Goal: Information Seeking & Learning: Learn about a topic

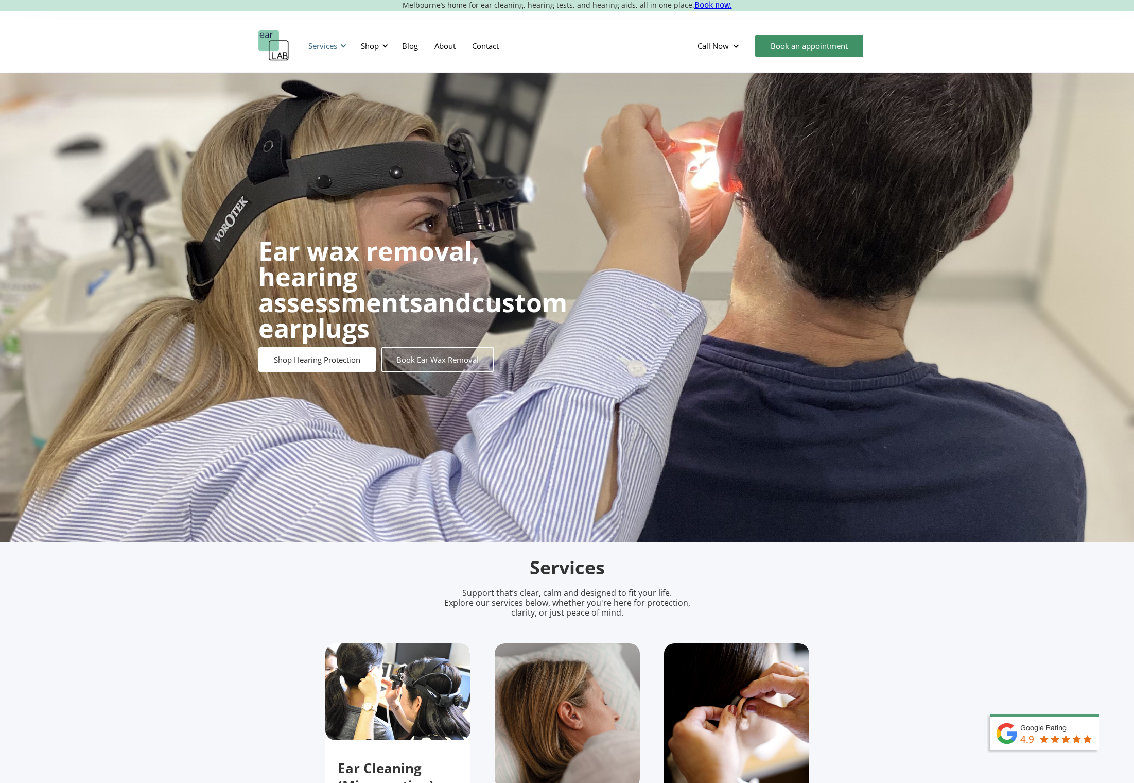
click at [319, 44] on div "Services" at bounding box center [322, 46] width 29 height 10
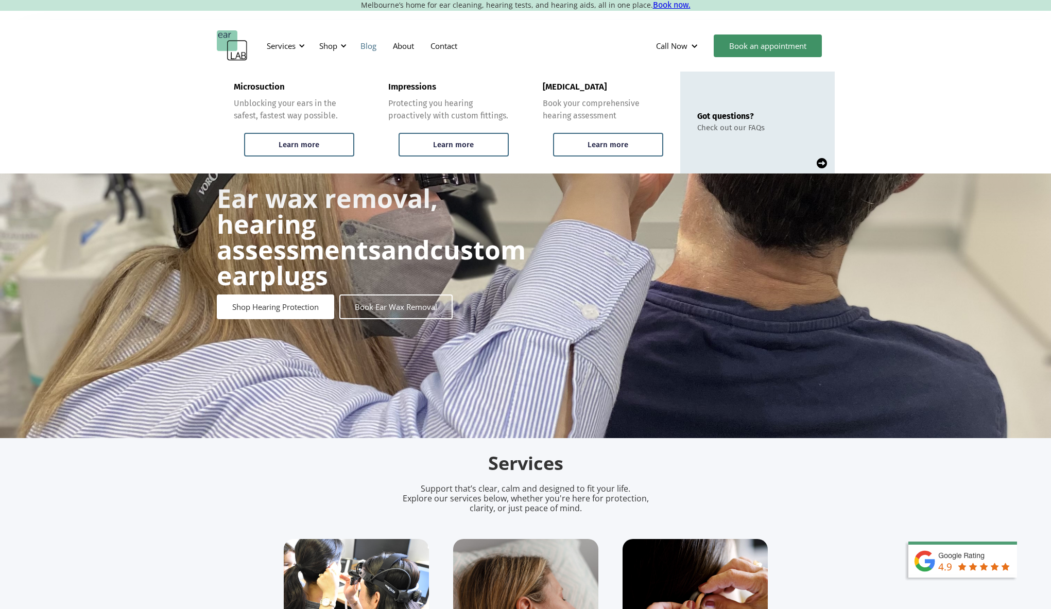
click at [367, 44] on link "Blog" at bounding box center [368, 46] width 32 height 30
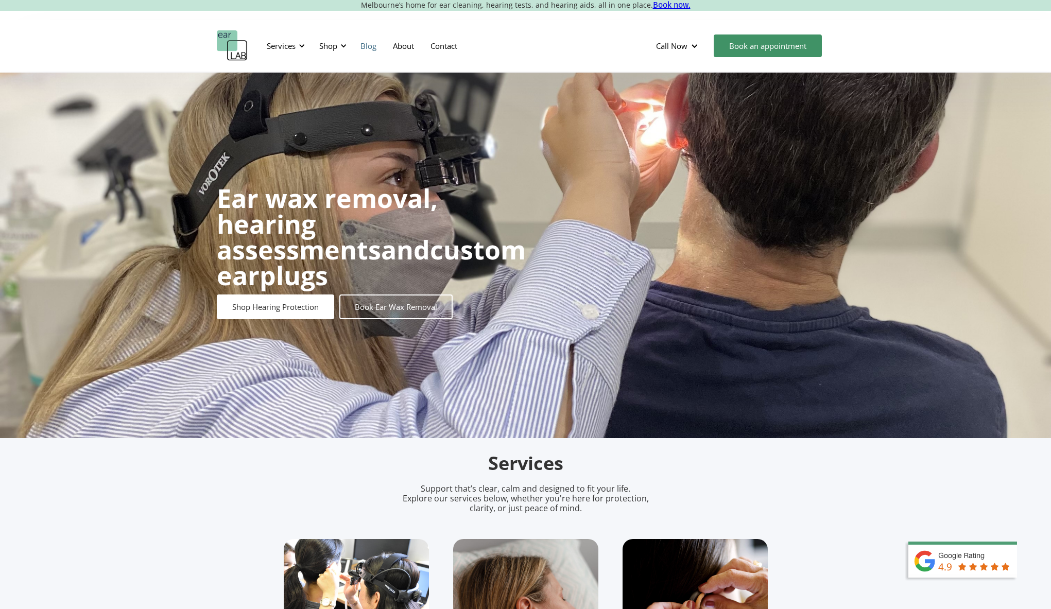
click at [367, 44] on link "Blog" at bounding box center [368, 46] width 32 height 30
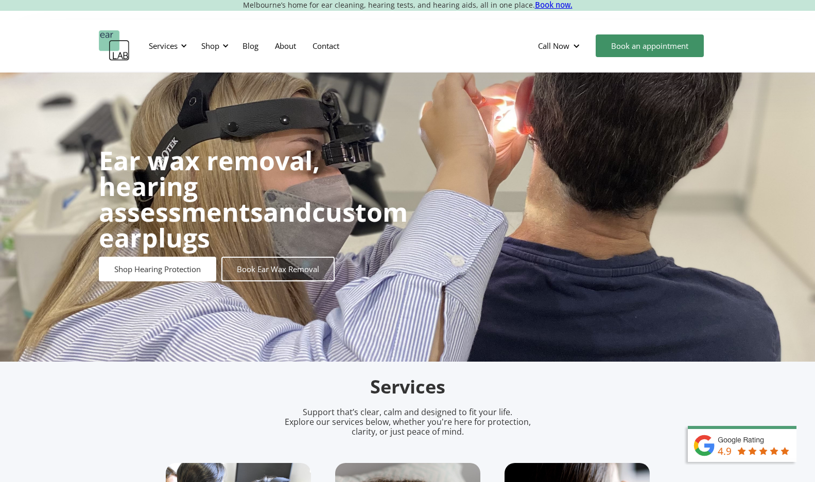
scroll to position [0, 8]
drag, startPoint x: 153, startPoint y: 61, endPoint x: 157, endPoint y: 40, distance: 20.9
click at [154, 61] on div "Services" at bounding box center [166, 45] width 47 height 31
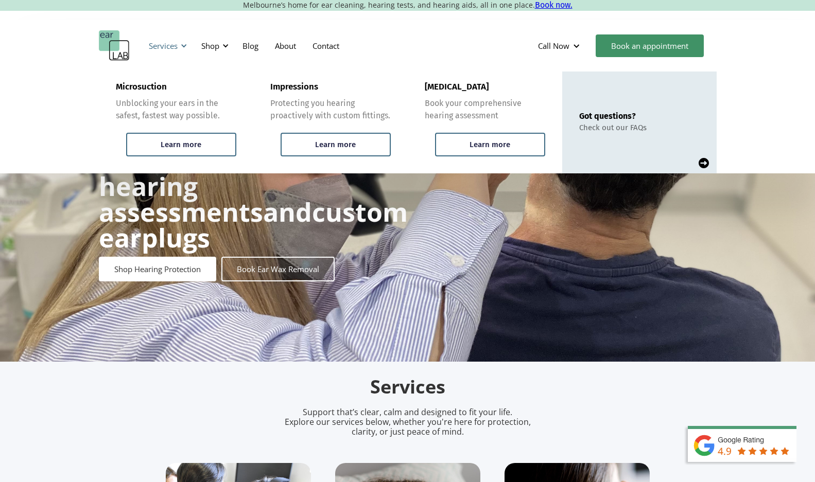
scroll to position [0, 7]
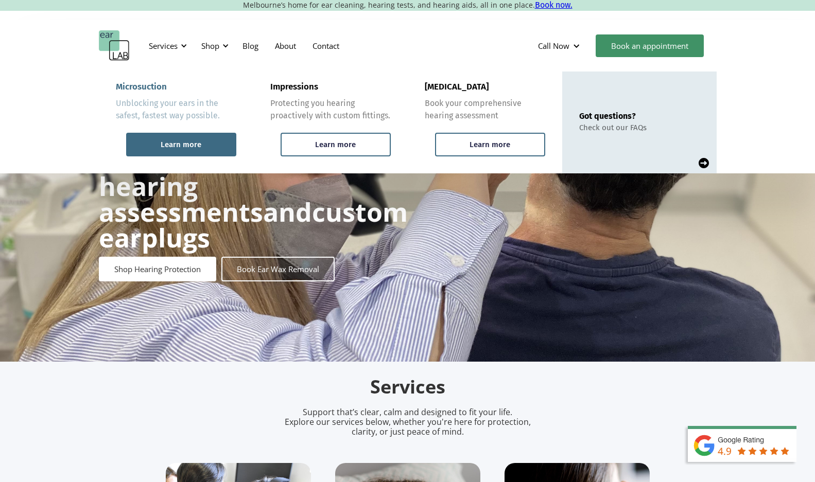
click at [156, 139] on div "Learn more" at bounding box center [181, 145] width 110 height 24
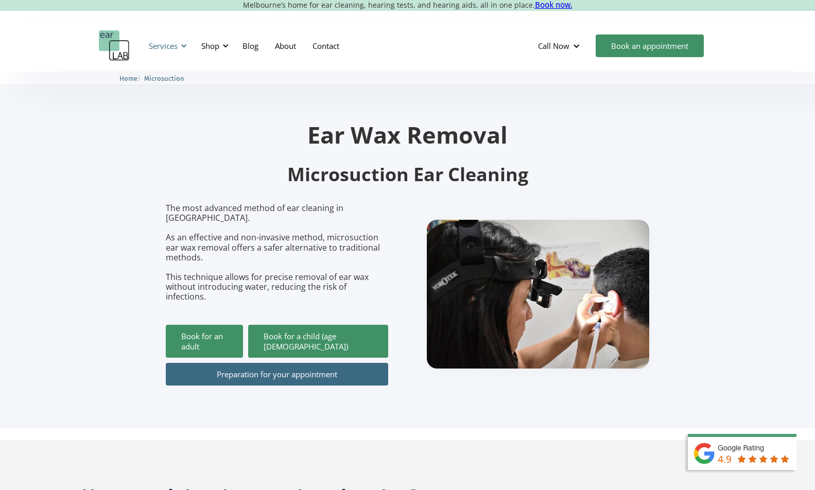
click at [167, 45] on div "Services" at bounding box center [163, 46] width 29 height 10
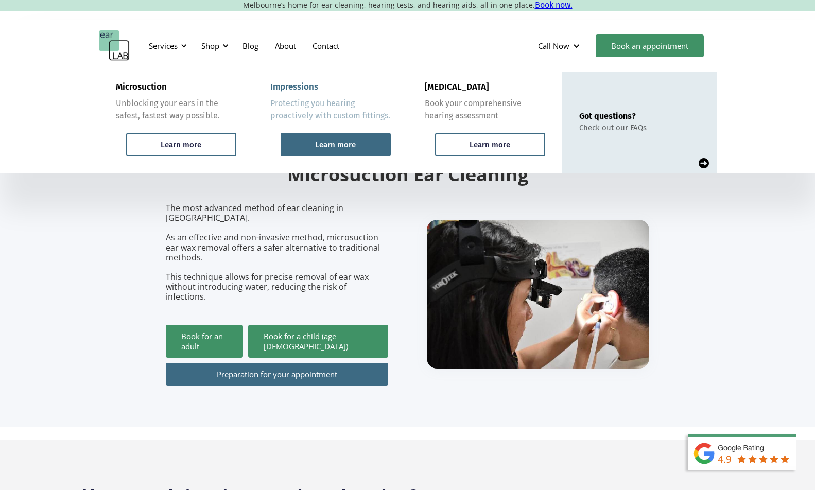
click at [345, 145] on div "Learn more" at bounding box center [335, 144] width 41 height 9
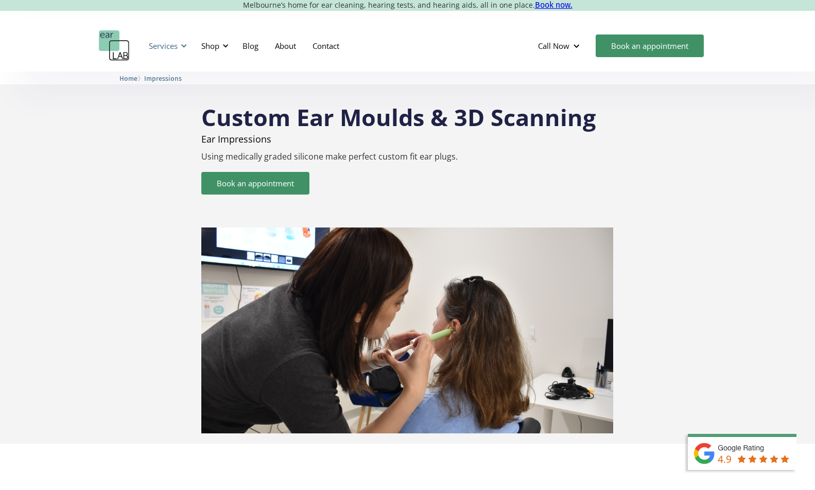
click at [161, 47] on div "Services" at bounding box center [163, 46] width 29 height 10
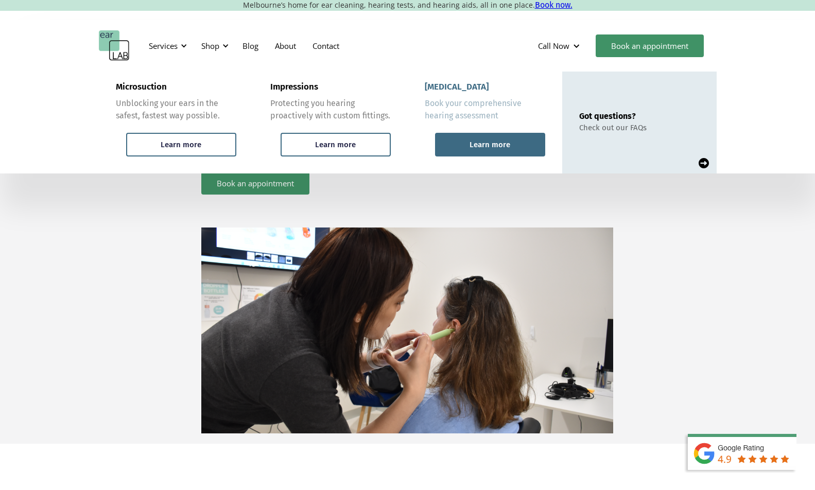
click at [480, 145] on div "Learn more" at bounding box center [490, 144] width 41 height 9
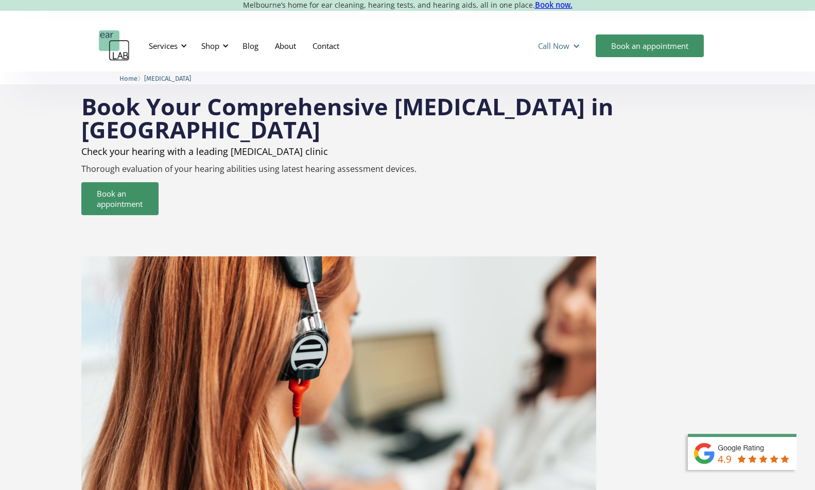
click at [565, 49] on div "Call Now" at bounding box center [553, 46] width 31 height 10
click at [696, 69] on div "Services Microsuction Unblocking your ears in the safest, fastest way possible.…" at bounding box center [407, 45] width 815 height 51
click at [210, 46] on div "Shop" at bounding box center [210, 46] width 18 height 10
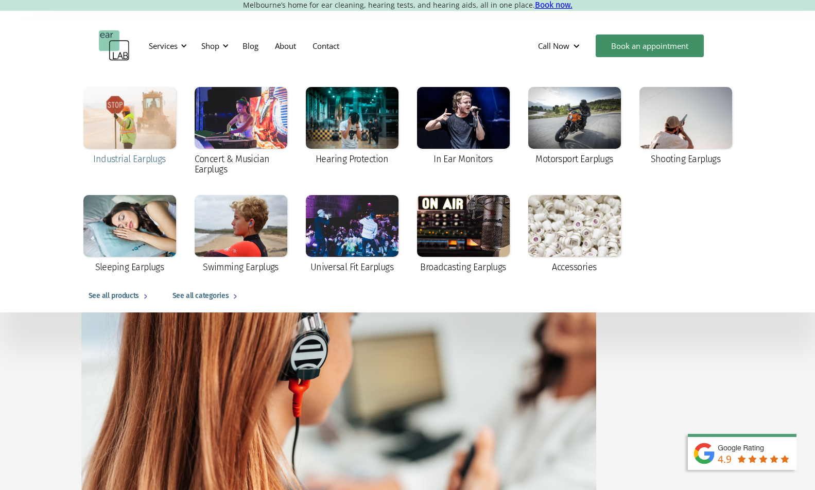
scroll to position [3, 0]
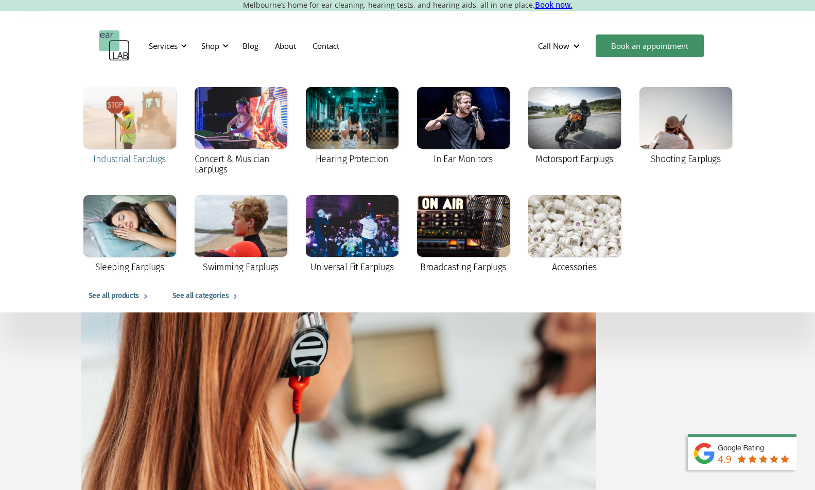
click at [137, 136] on div at bounding box center [129, 118] width 93 height 62
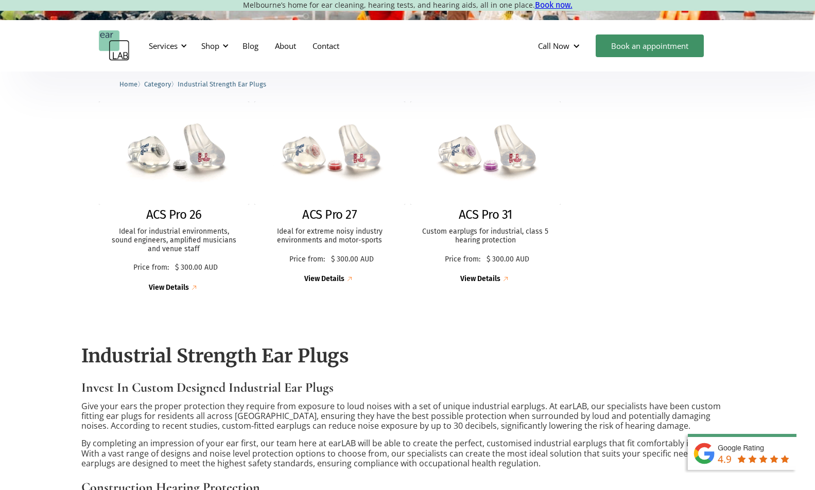
scroll to position [310, 0]
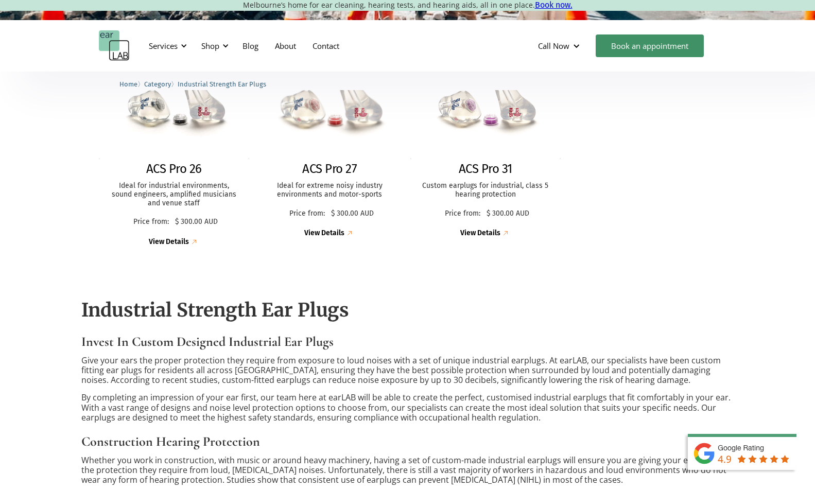
click at [324, 233] on div "View Details" at bounding box center [324, 233] width 40 height 9
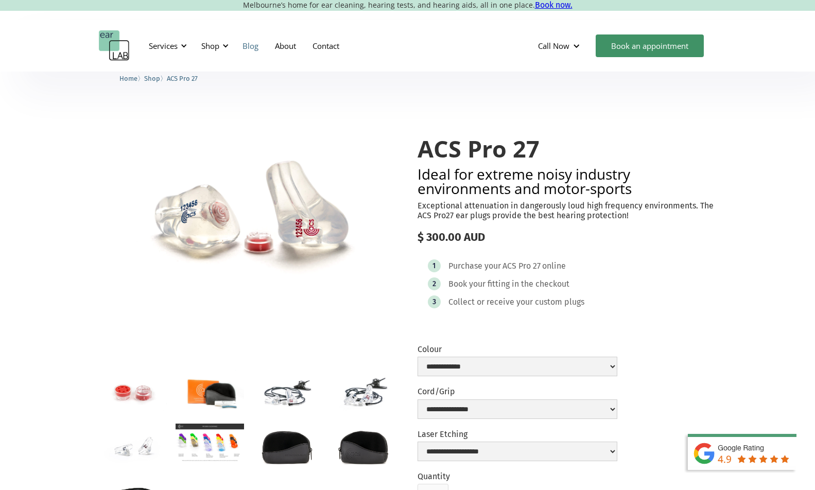
click at [258, 45] on link "Blog" at bounding box center [250, 46] width 32 height 30
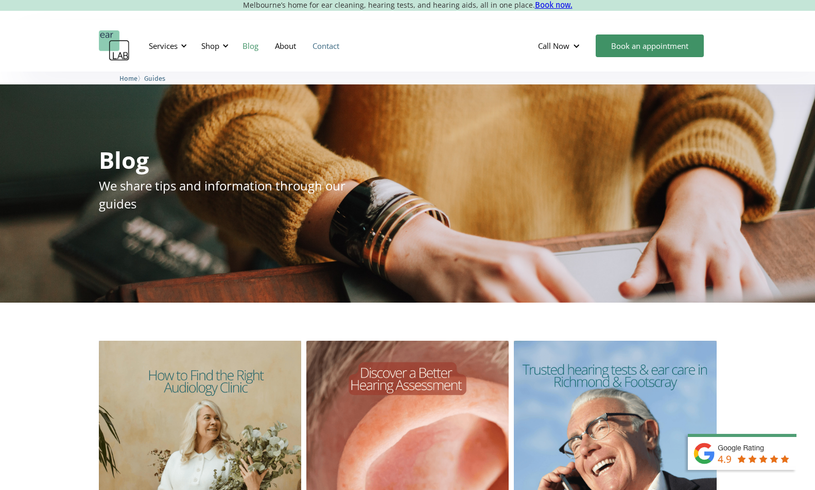
click at [318, 49] on link "Contact" at bounding box center [325, 46] width 43 height 30
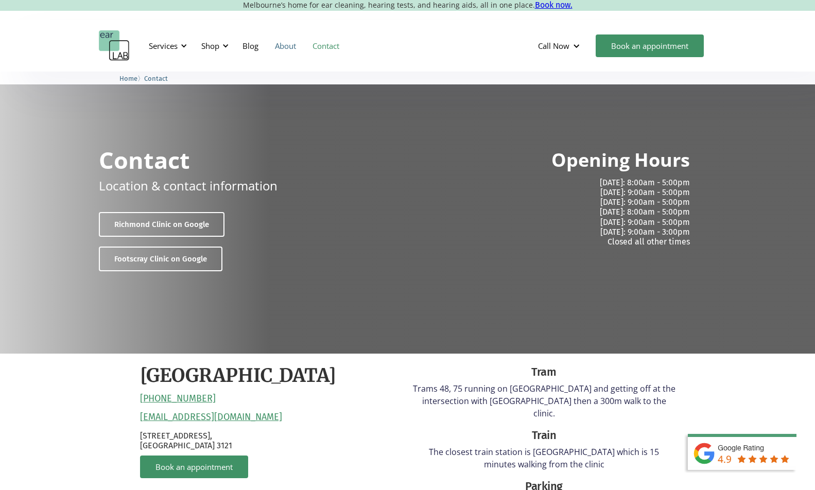
click at [292, 42] on link "About" at bounding box center [286, 46] width 38 height 30
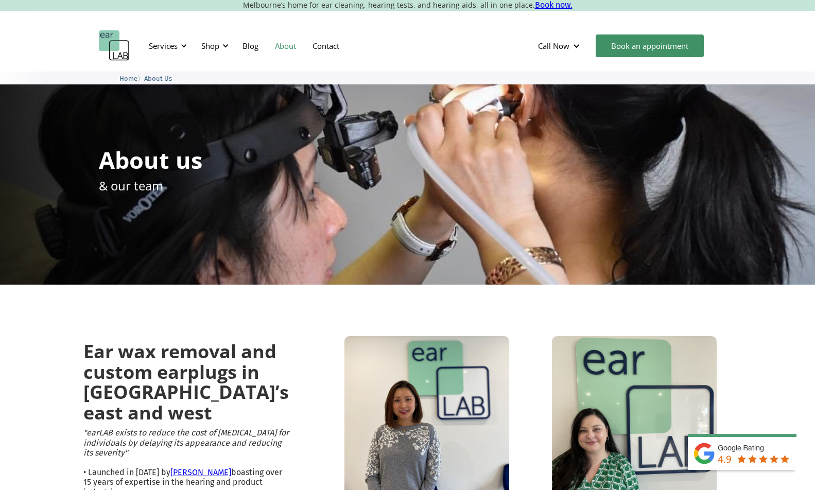
click at [556, 14] on html "Melbourne’s home for ear cleaning, hearing tests, and hearing aids, all in one …" at bounding box center [407, 245] width 815 height 490
click at [551, 6] on link "Book now." at bounding box center [554, 5] width 38 height 10
click at [170, 47] on div "Services" at bounding box center [163, 46] width 29 height 10
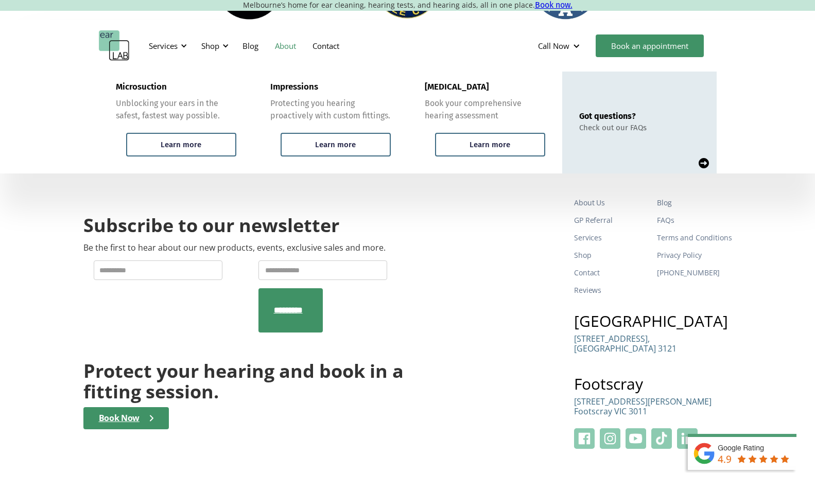
scroll to position [1626, 0]
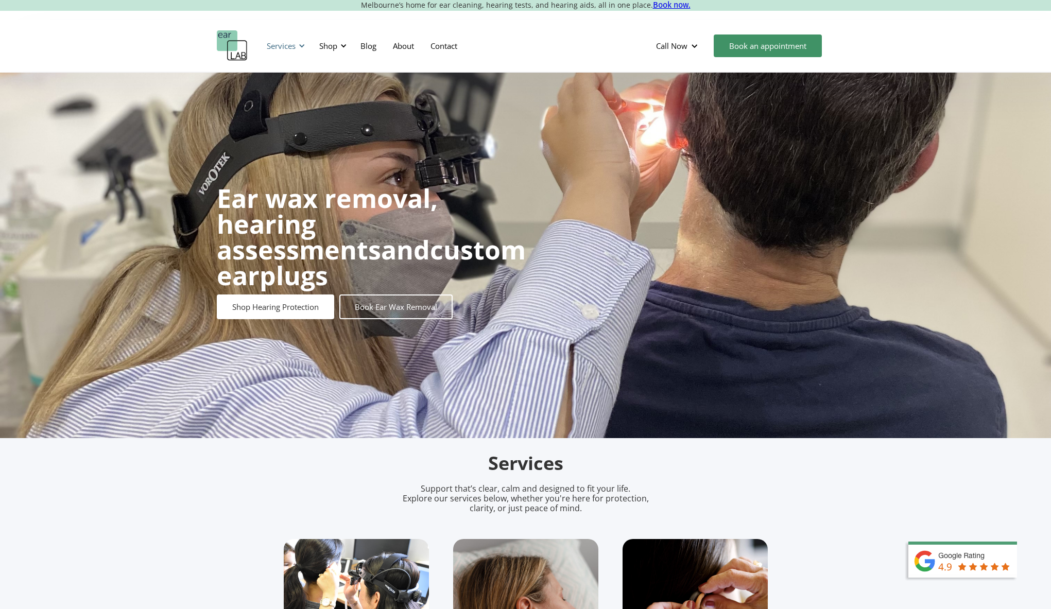
click at [284, 50] on div "Services" at bounding box center [281, 46] width 29 height 10
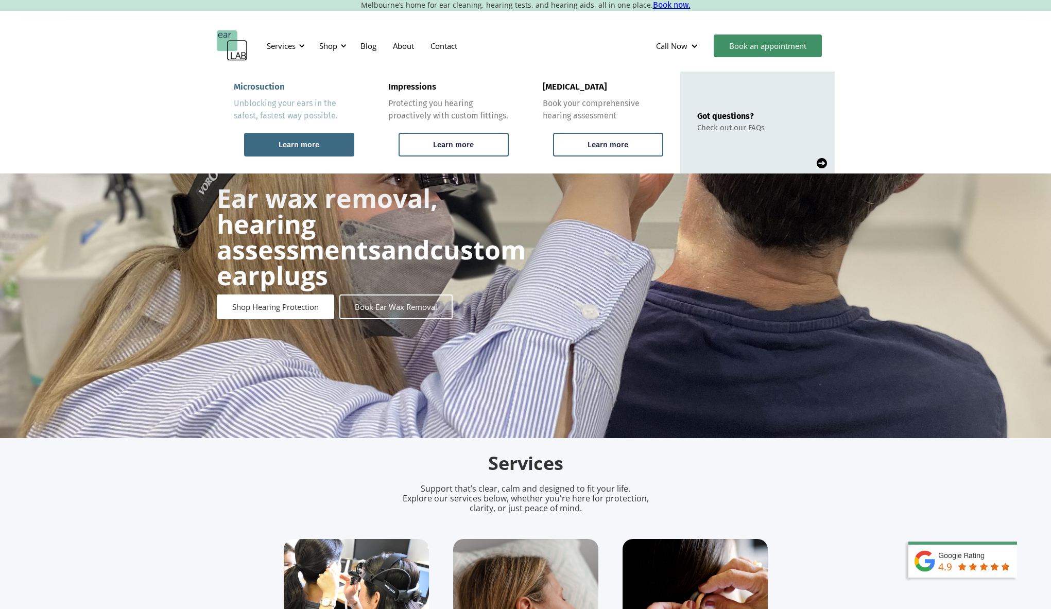
click at [302, 142] on div "Learn more" at bounding box center [299, 144] width 41 height 9
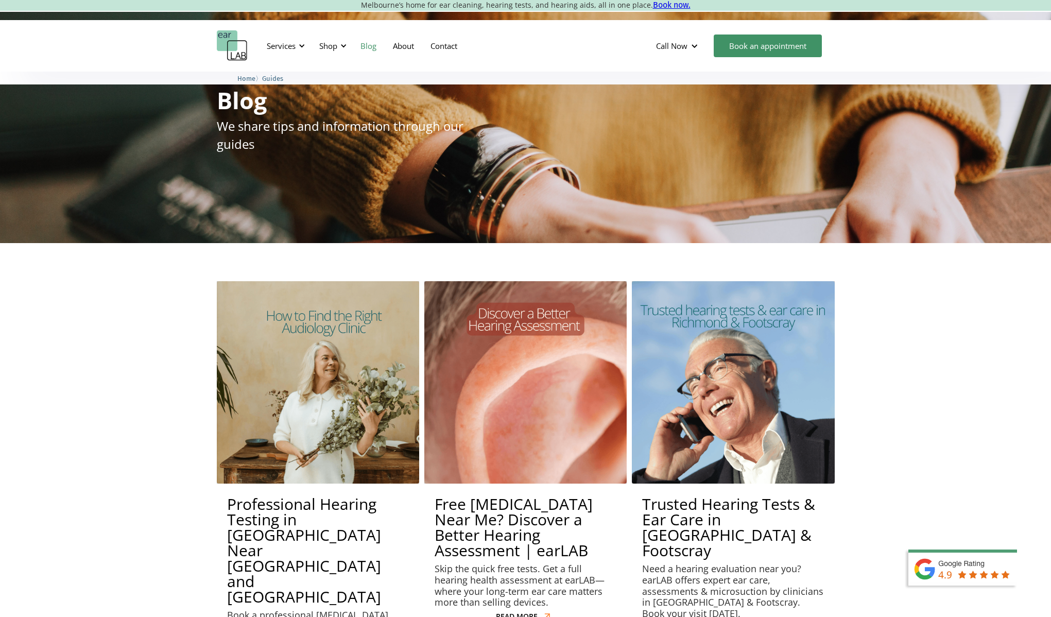
scroll to position [61, 0]
